Goal: Book appointment/travel/reservation

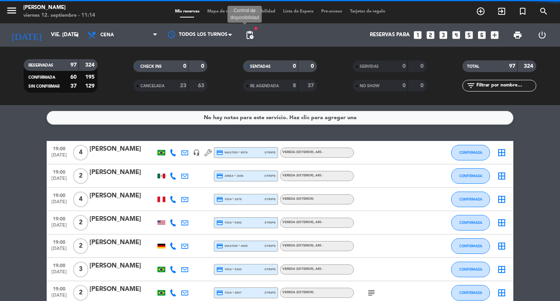
click at [250, 37] on span "pending_actions" at bounding box center [249, 34] width 9 height 9
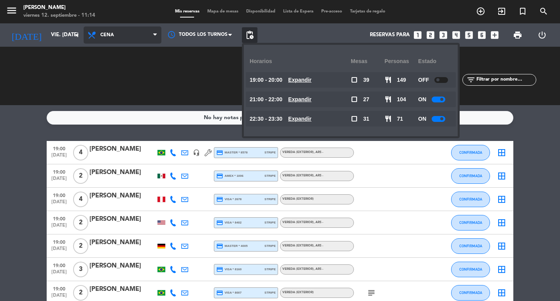
click at [105, 34] on span "Cena" at bounding box center [107, 34] width 14 height 5
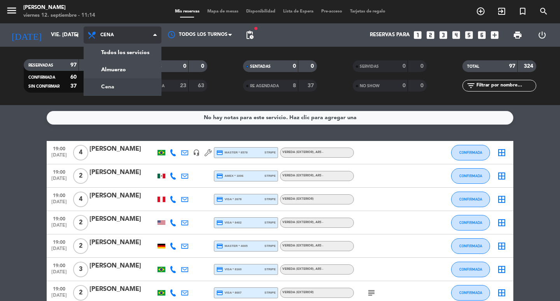
click at [130, 85] on div "menu [PERSON_NAME] 12. septiembre - 11:14 Mis reservas Mapa de mesas Disponibil…" at bounding box center [280, 52] width 560 height 105
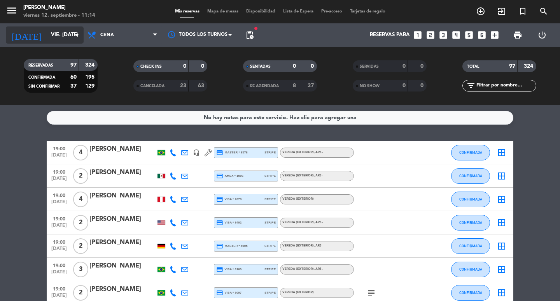
click at [73, 37] on icon "arrow_drop_down" at bounding box center [76, 34] width 9 height 9
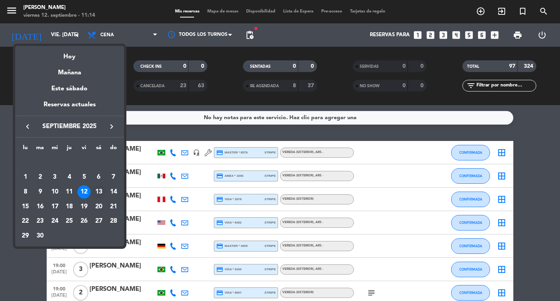
click at [98, 197] on div "13" at bounding box center [98, 191] width 13 height 13
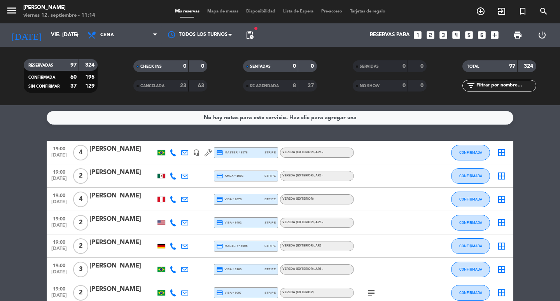
type input "sáb. [DATE]"
click at [112, 46] on div "Todos los servicios Almuerzo Cena Cena Todos los servicios Almuerzo Cena" at bounding box center [123, 34] width 78 height 23
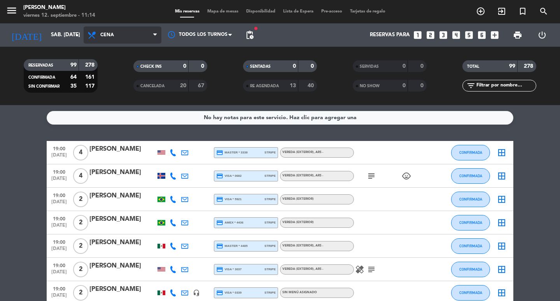
click at [110, 40] on span "Cena" at bounding box center [123, 34] width 78 height 17
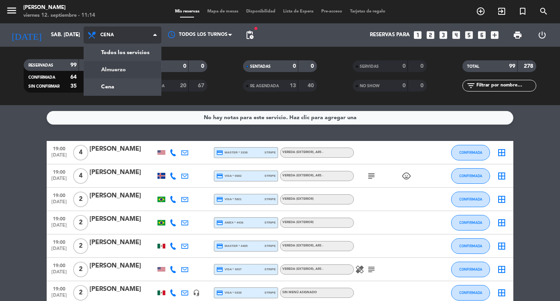
click at [115, 65] on div "menu [PERSON_NAME] 12. septiembre - 11:14 Mis reservas Mapa de mesas Disponibil…" at bounding box center [280, 52] width 560 height 105
